Goal: Register for event/course

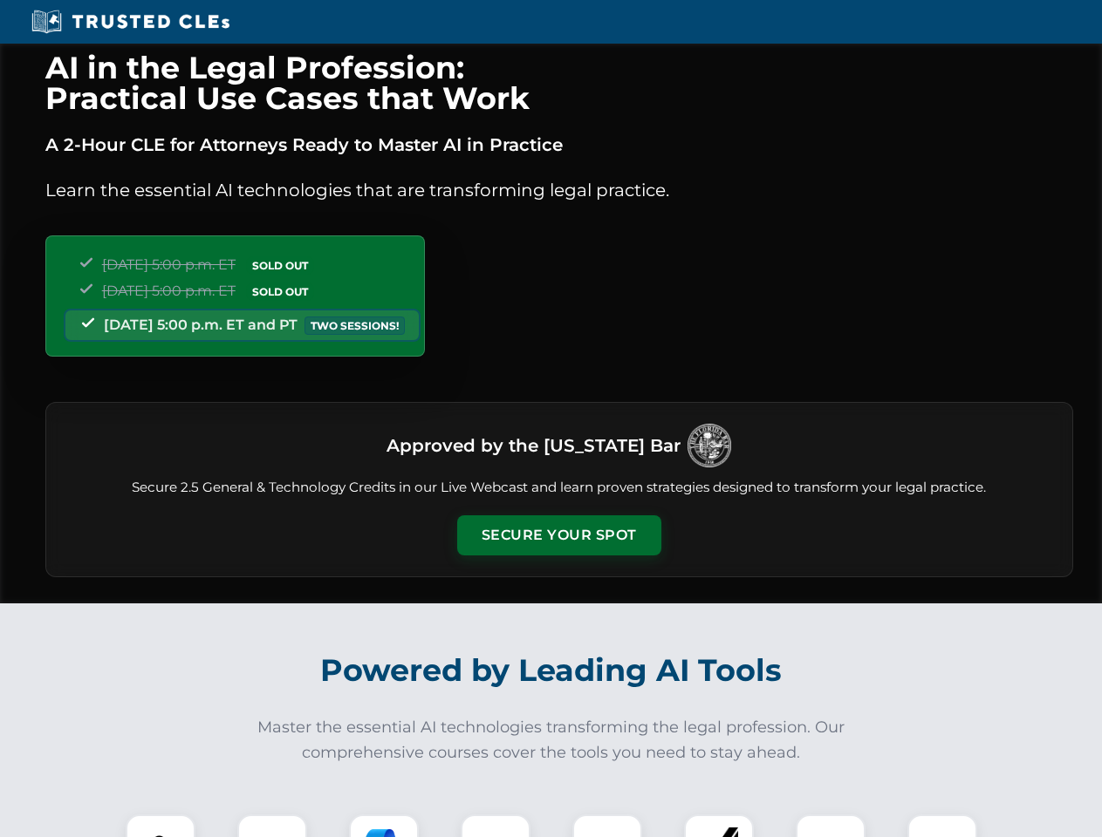
click at [558, 536] on button "Secure Your Spot" at bounding box center [559, 535] width 204 height 40
click at [160, 826] on img at bounding box center [160, 849] width 51 height 51
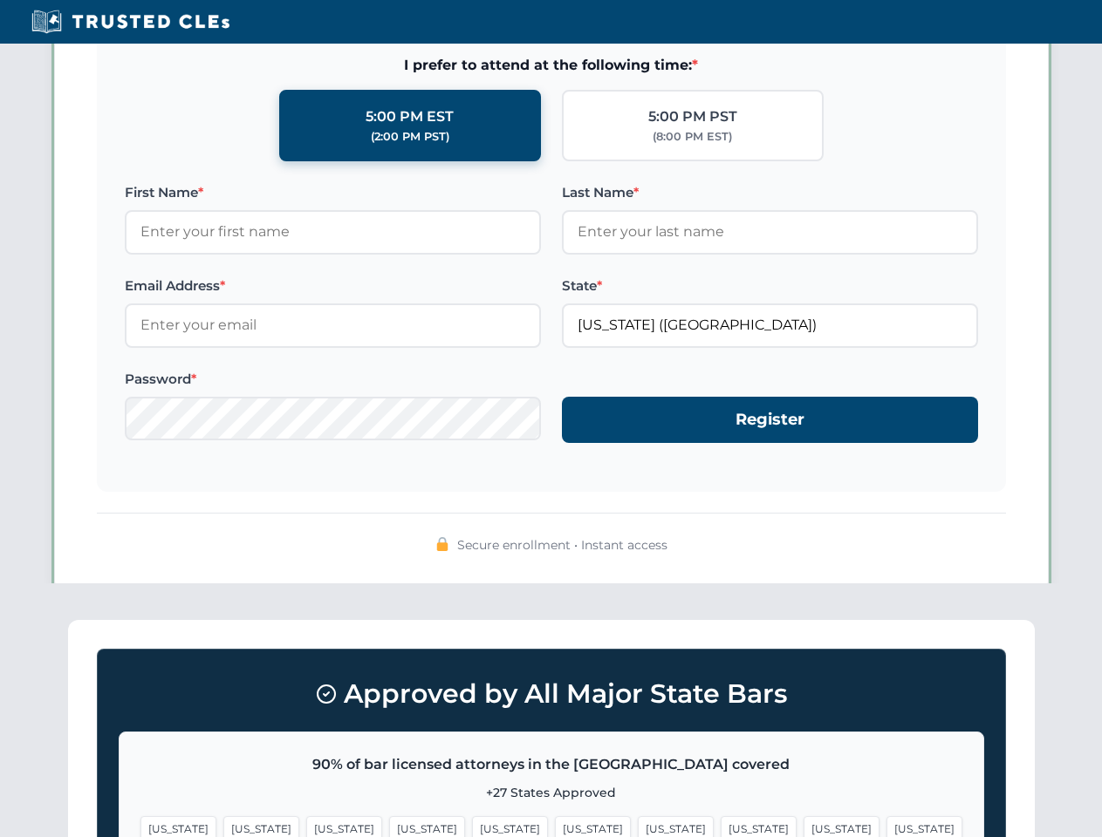
click at [638, 826] on span "[US_STATE]" at bounding box center [676, 828] width 76 height 25
click at [803, 826] on span "[US_STATE]" at bounding box center [841, 828] width 76 height 25
